Goal: Transaction & Acquisition: Purchase product/service

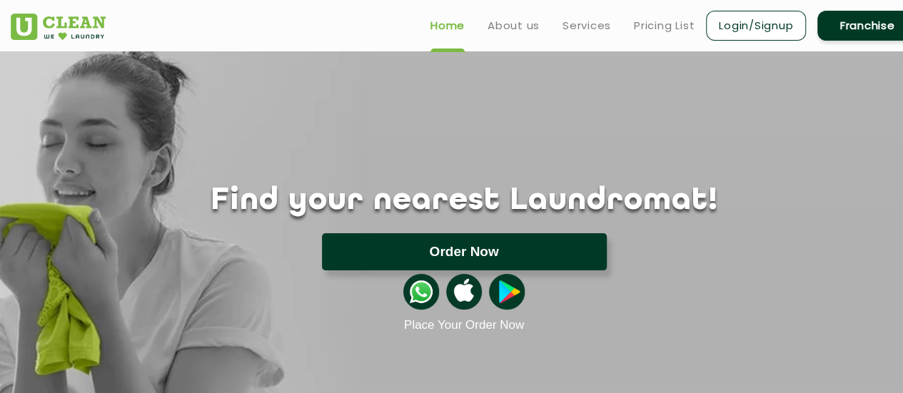
click at [496, 265] on button "Order Now" at bounding box center [464, 251] width 285 height 37
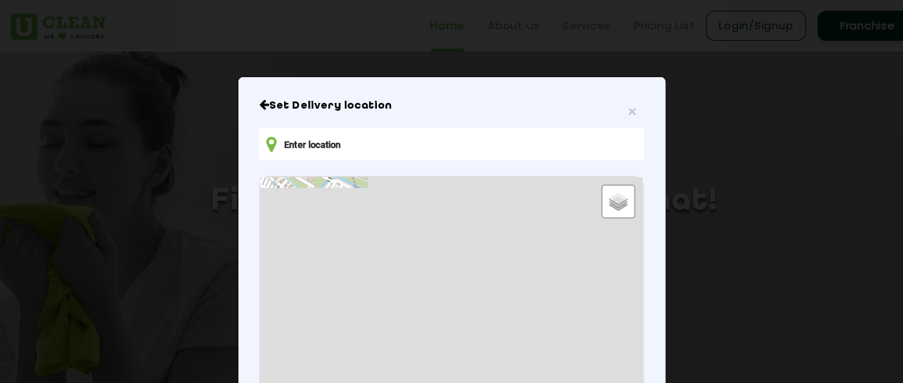
type input "911, [STREET_ADDRESS]. Wipro park, S.T. Bed, [GEOGRAPHIC_DATA]"
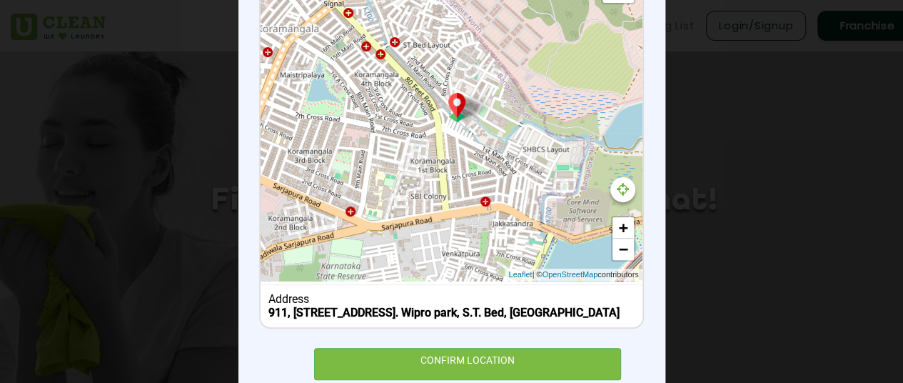
scroll to position [269, 0]
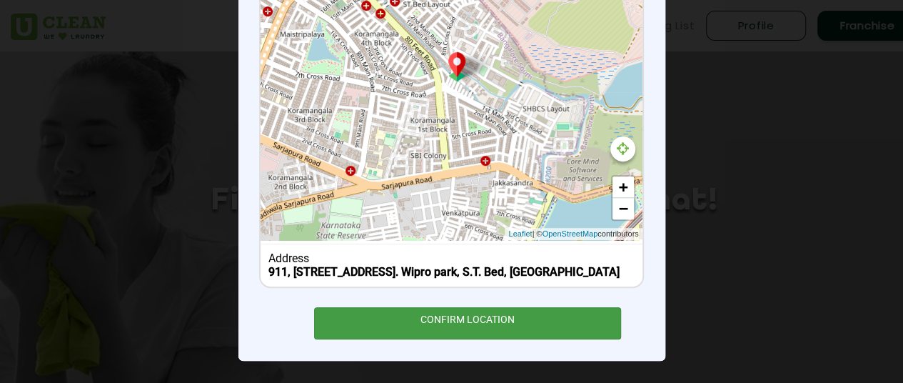
click at [492, 318] on div "CONFIRM LOCATION" at bounding box center [468, 323] width 308 height 32
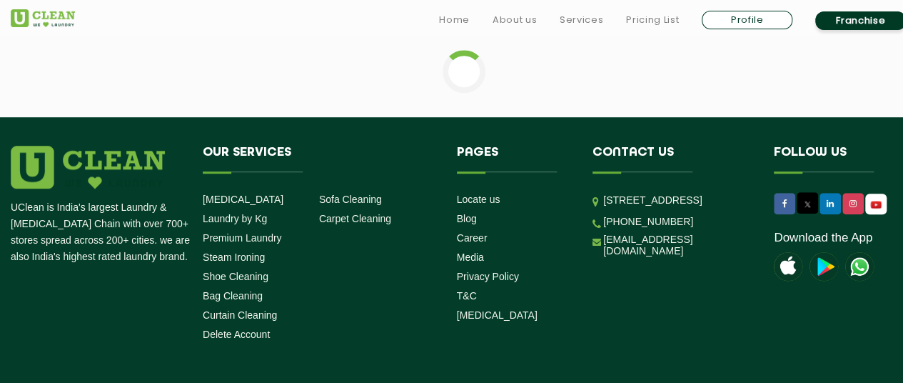
scroll to position [428, 0]
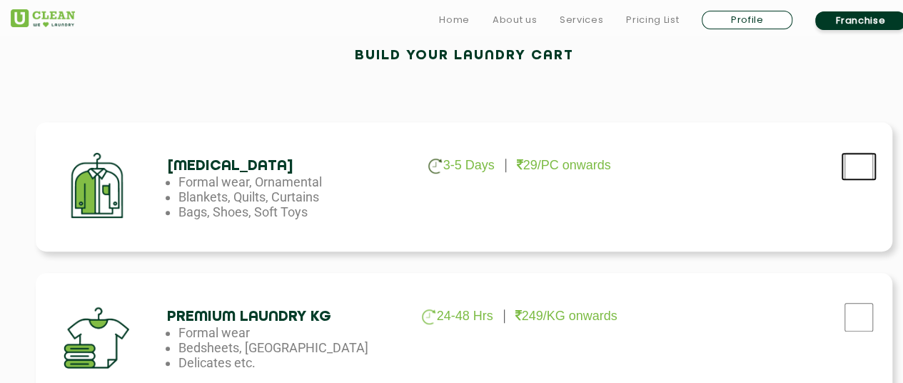
click at [856, 173] on input "checkbox" at bounding box center [859, 166] width 36 height 29
checkbox input "true"
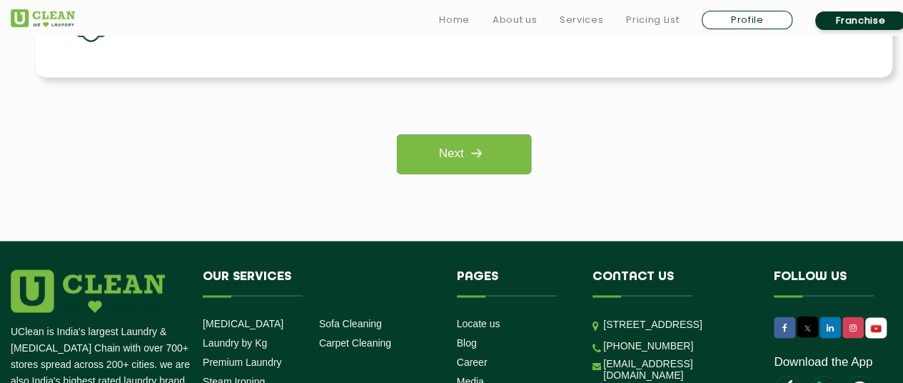
scroll to position [1285, 0]
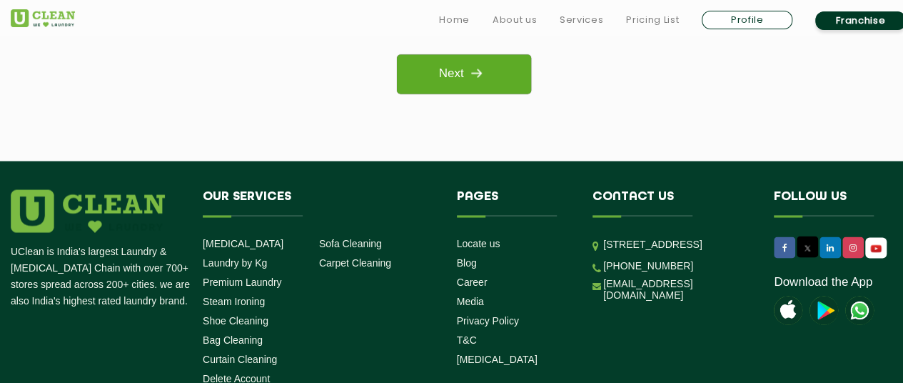
click at [482, 86] on link "Next" at bounding box center [463, 73] width 133 height 39
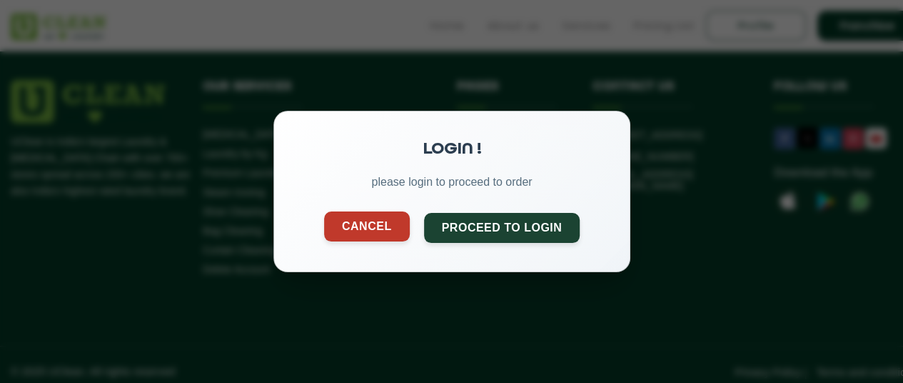
click at [384, 228] on button "Cancel" at bounding box center [366, 226] width 86 height 30
